Goal: Obtain resource: Obtain resource

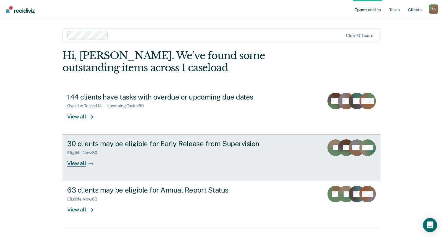
click at [193, 147] on div "30 clients may be eligible for Early Release from Supervision" at bounding box center [171, 144] width 208 height 9
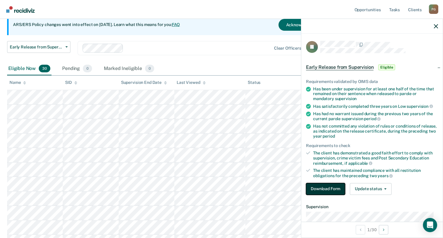
click at [333, 186] on button "Download Form" at bounding box center [325, 189] width 39 height 12
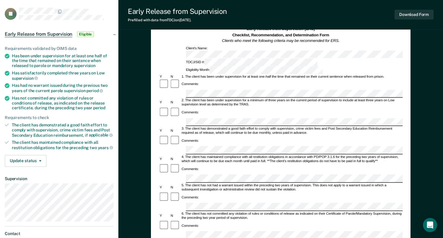
scroll to position [30, 0]
